Goal: Transaction & Acquisition: Download file/media

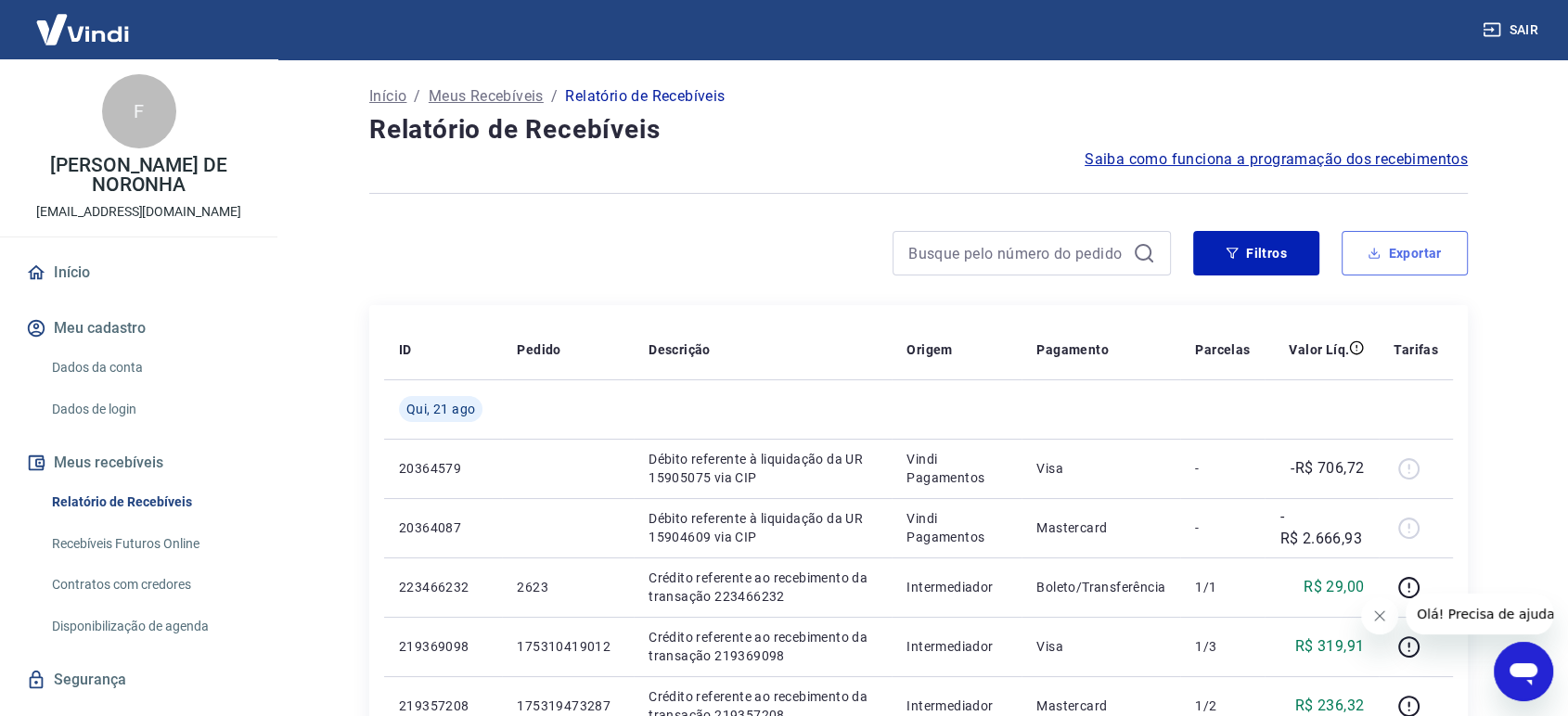
click at [1418, 253] on button "Exportar" at bounding box center [1404, 253] width 126 height 44
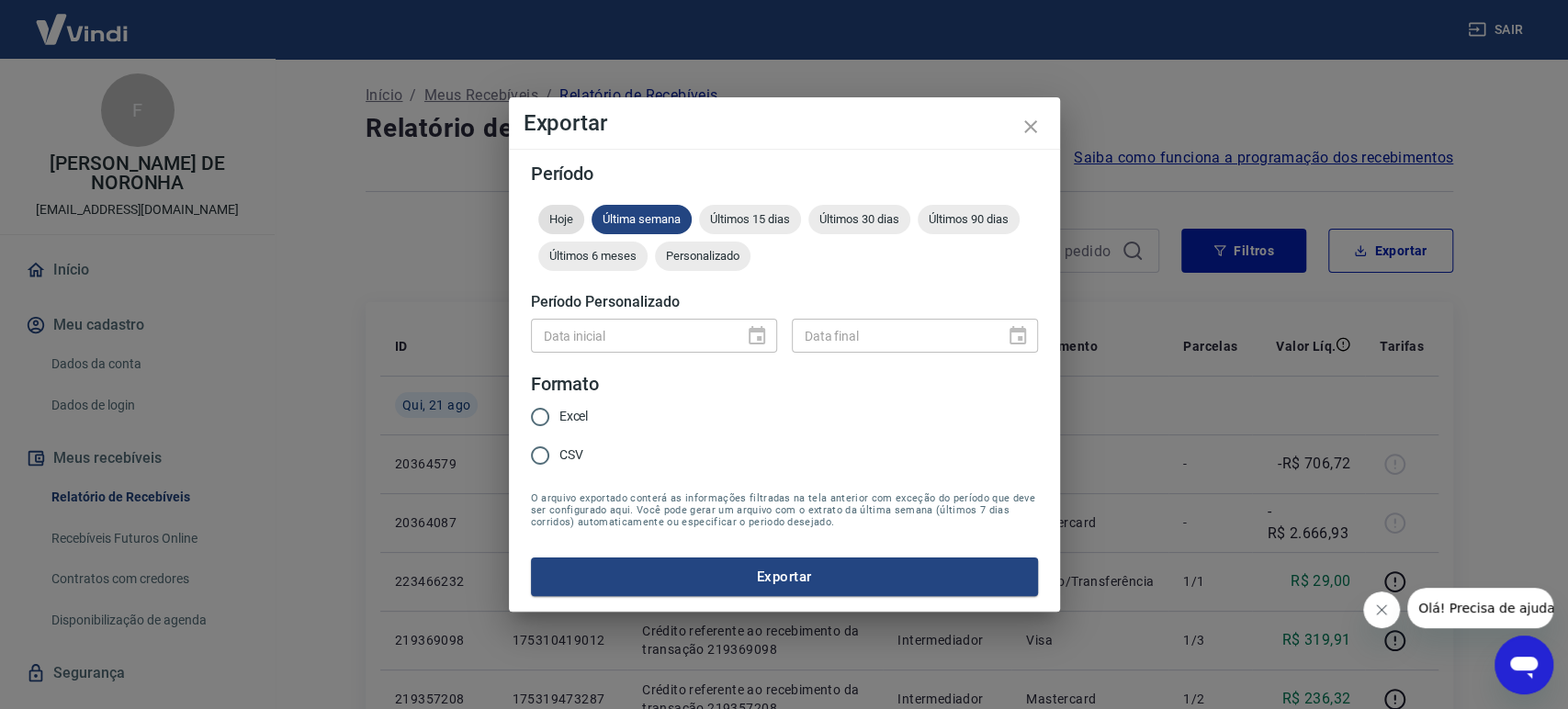
click at [551, 209] on div "Hoje" at bounding box center [561, 219] width 46 height 29
click at [567, 416] on span "Excel" at bounding box center [574, 417] width 29 height 20
click at [560, 416] on input "Excel" at bounding box center [539, 417] width 38 height 38
radio input "true"
click at [740, 574] on button "Exportar" at bounding box center [784, 577] width 507 height 38
